Goal: Information Seeking & Learning: Learn about a topic

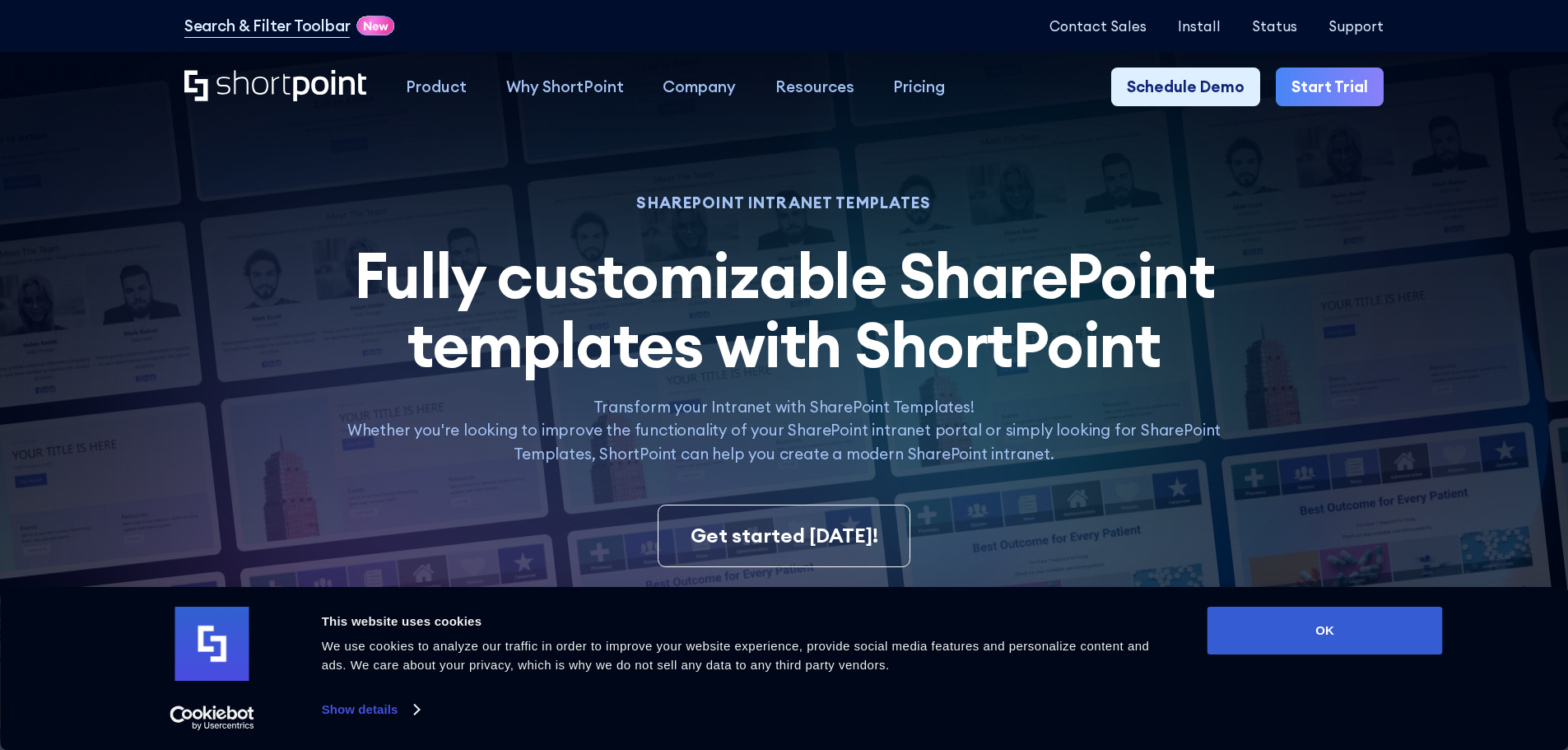
scroll to position [329, 0]
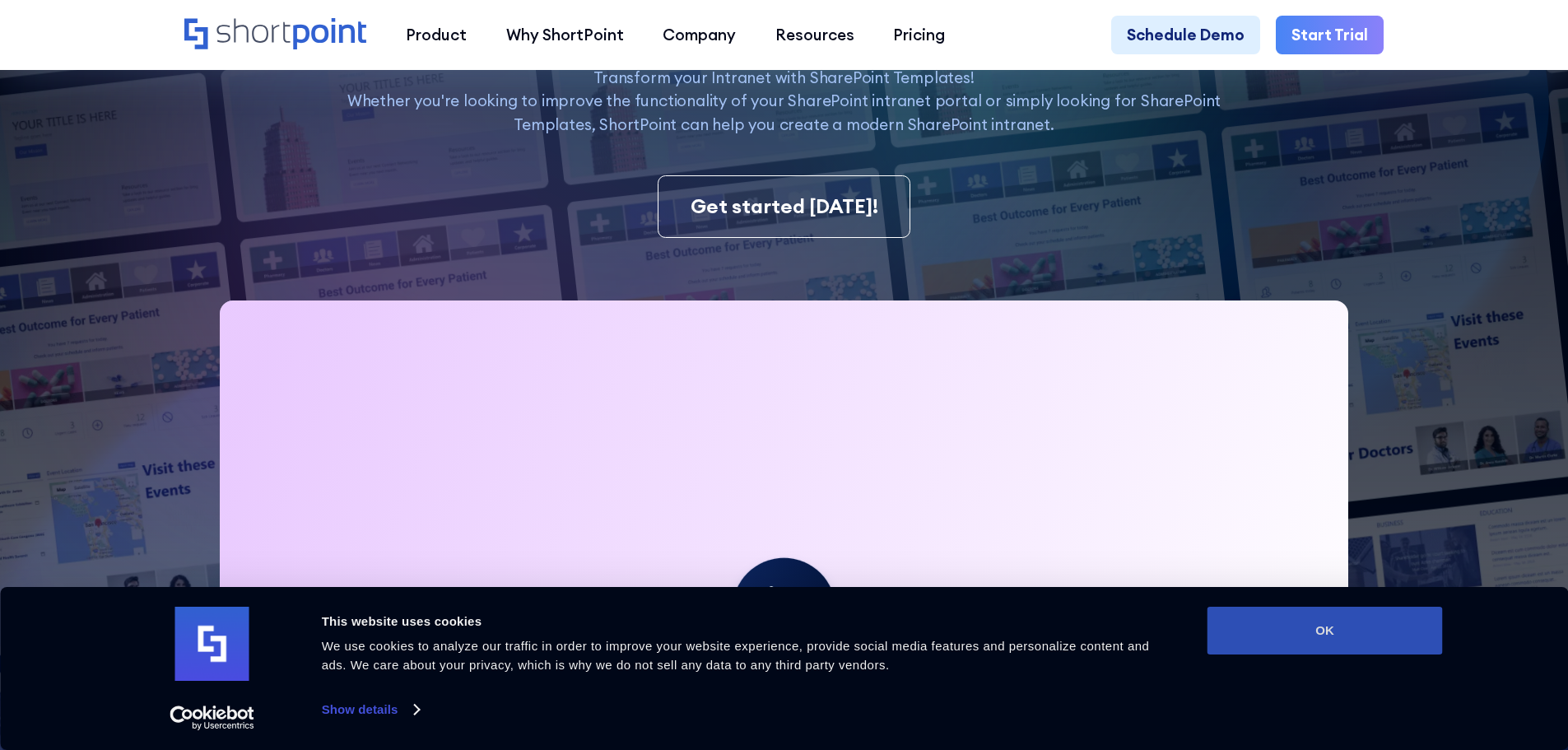
click at [1361, 644] on button "OK" at bounding box center [1325, 630] width 235 height 47
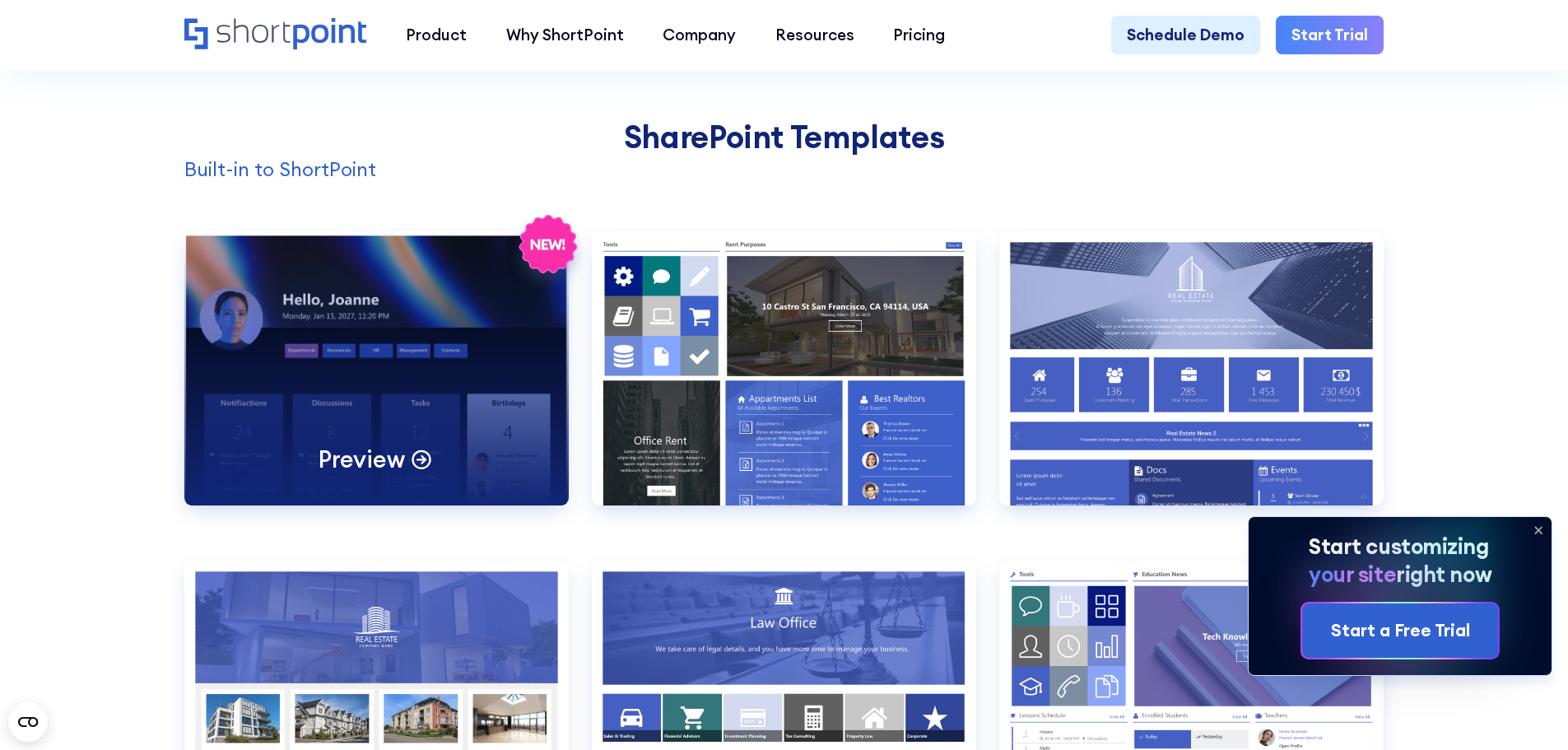
scroll to position [1646, 0]
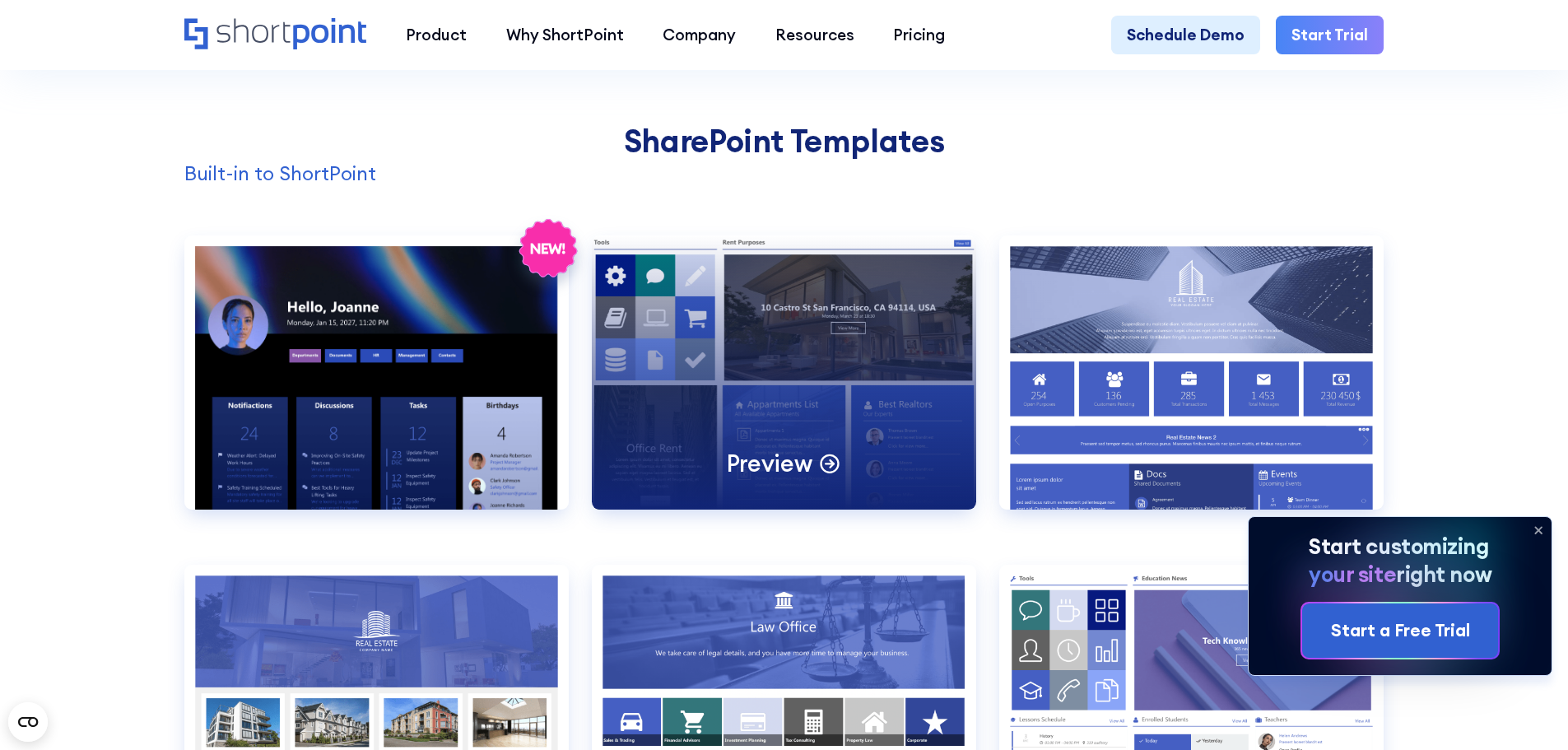
click at [757, 381] on div "Preview" at bounding box center [784, 372] width 384 height 275
click at [805, 343] on div "Preview" at bounding box center [784, 372] width 384 height 275
click at [807, 478] on p "Preview" at bounding box center [770, 462] width 86 height 31
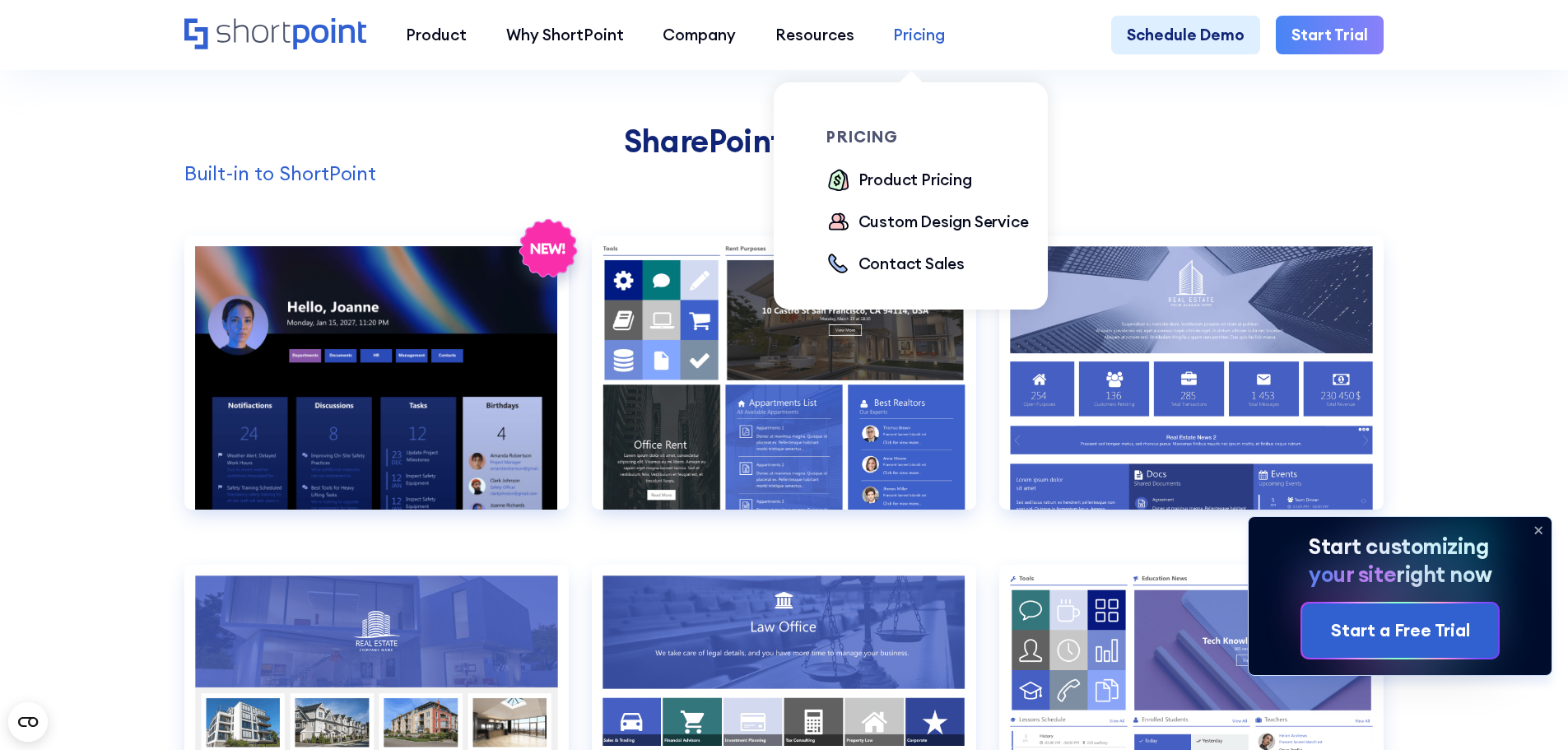
click at [918, 33] on div "Pricing" at bounding box center [919, 35] width 52 height 24
click at [932, 194] on div "Product Pricing" at bounding box center [916, 181] width 114 height 26
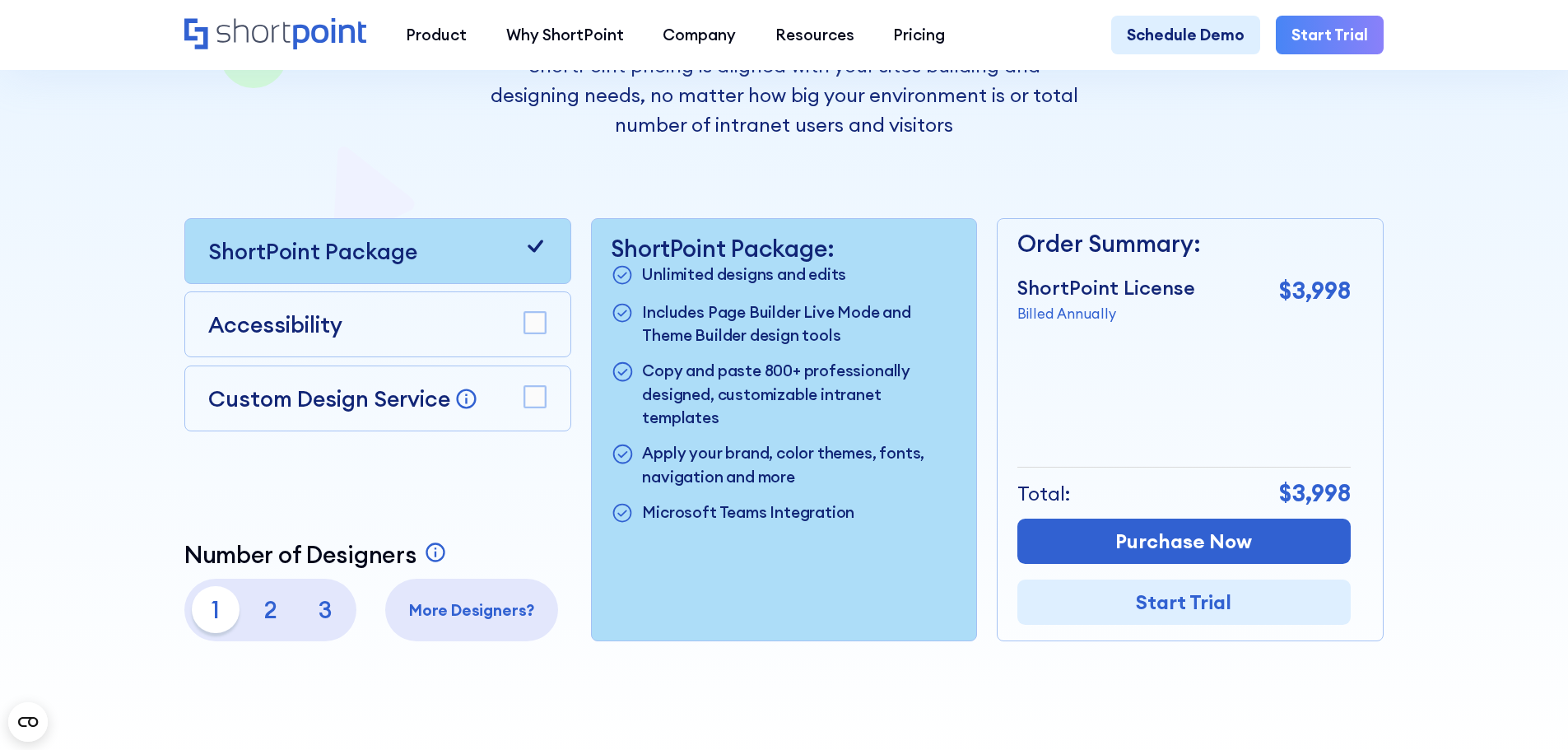
scroll to position [411, 0]
